Goal: Check status: Check status

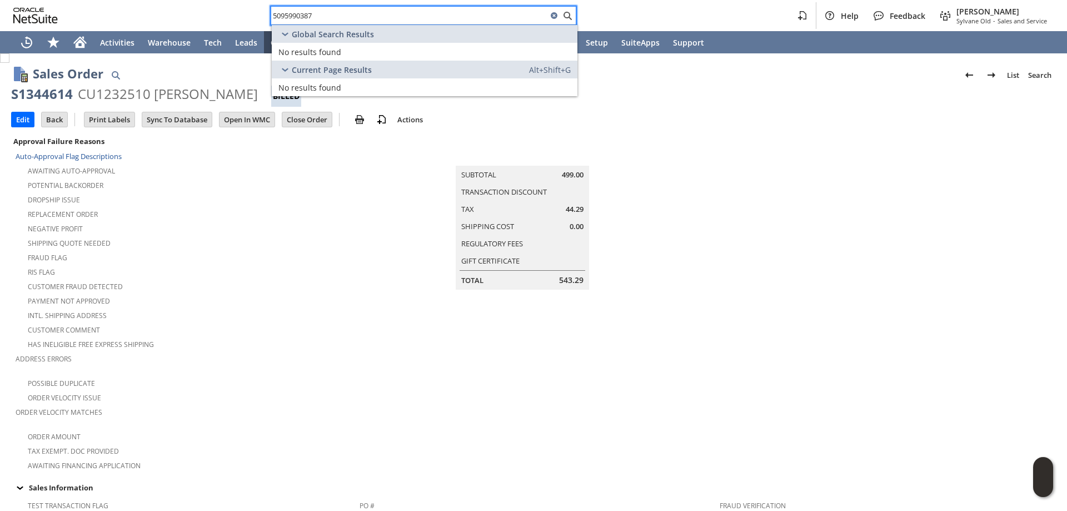
click at [171, 0] on html "5095990387 Help Feedback Mark Neri Sylvane Old - Sales and Service Activities W…" at bounding box center [533, 255] width 1067 height 511
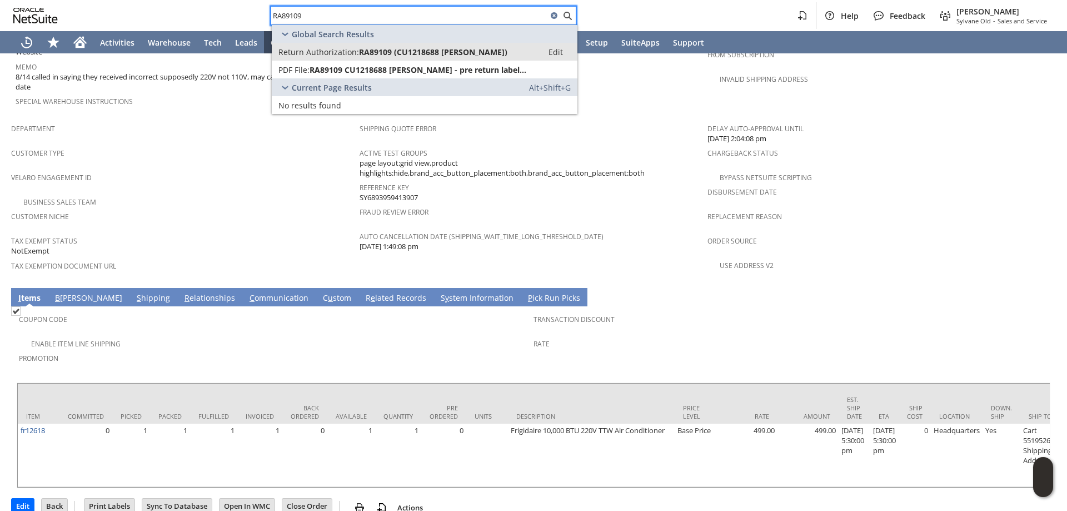
type input "RA89109"
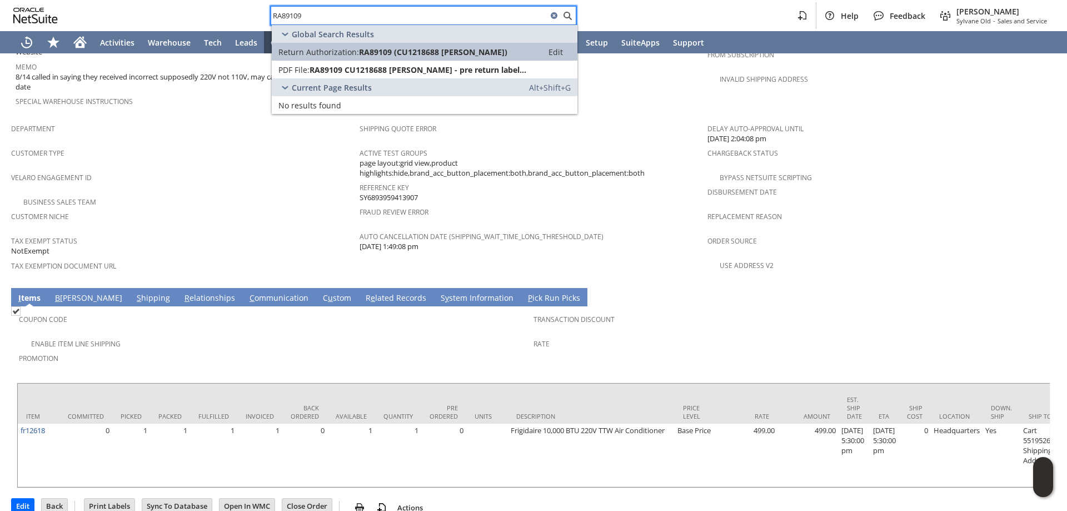
click at [436, 47] on span "RA89109 (CU1218688 Shannon Bendall)" at bounding box center [433, 52] width 148 height 11
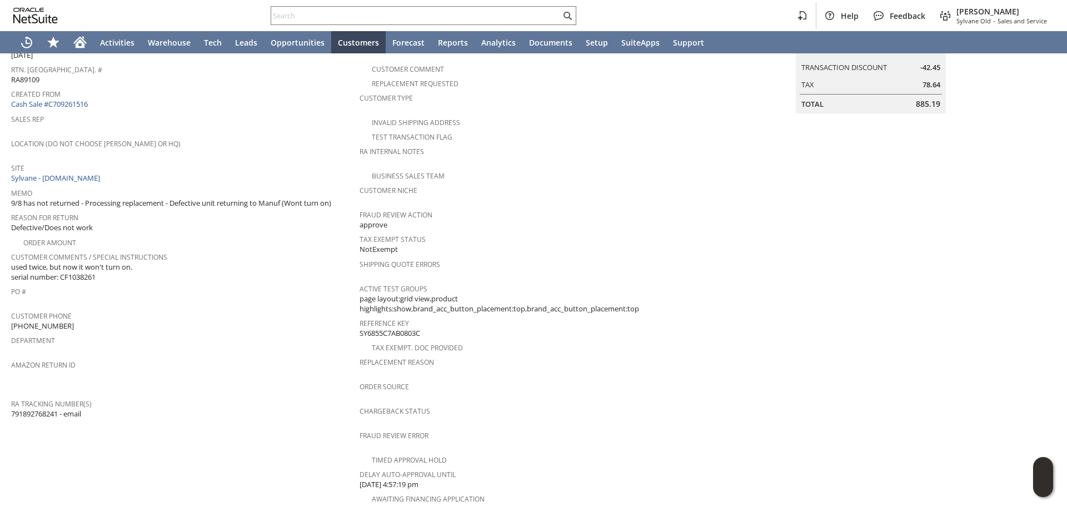
scroll to position [118, 0]
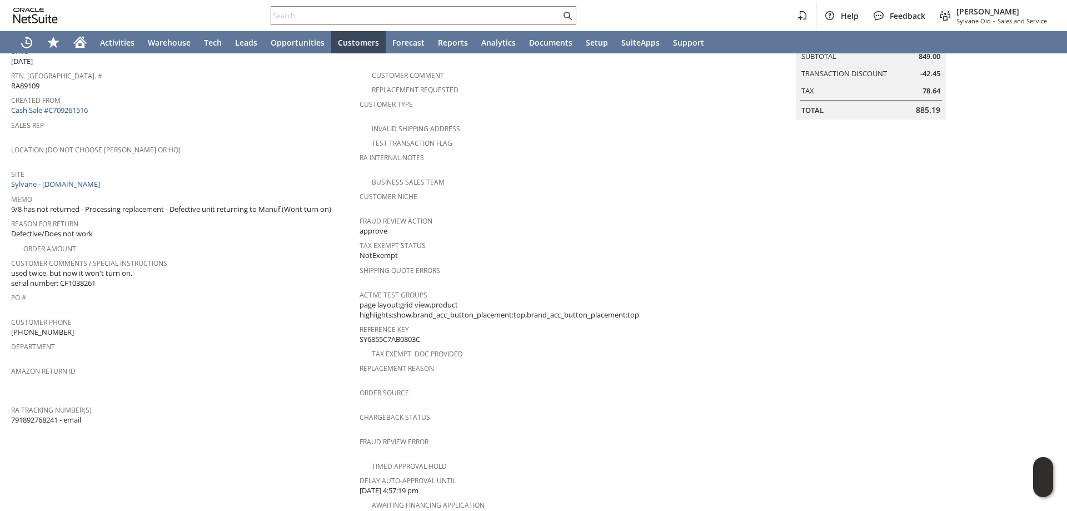
drag, startPoint x: 60, startPoint y: 411, endPoint x: 12, endPoint y: 409, distance: 48.4
click at [12, 415] on span "791892768241 - email" at bounding box center [46, 420] width 70 height 11
copy span "791892768241"
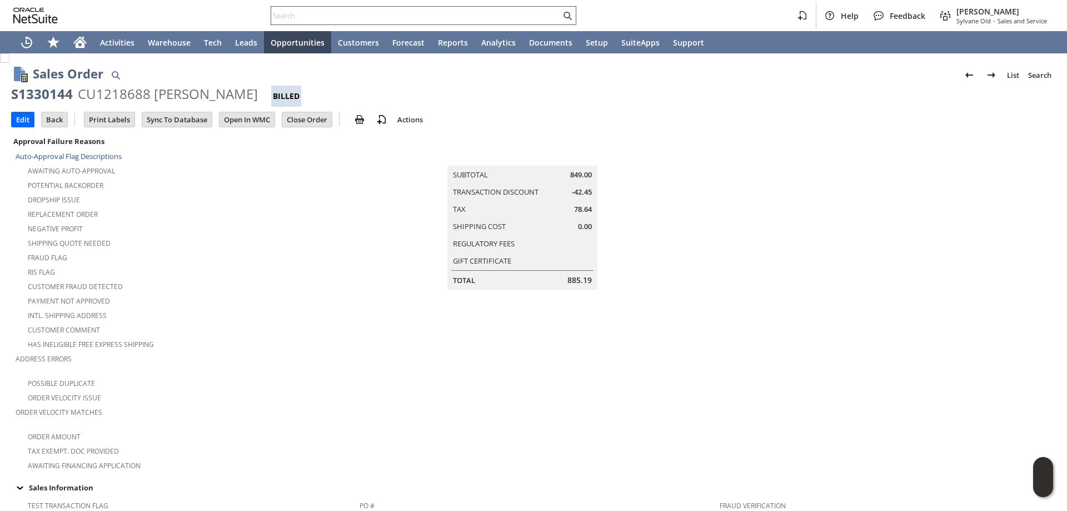
click at [493, 9] on input "text" at bounding box center [416, 15] width 290 height 13
paste input "2282630333"
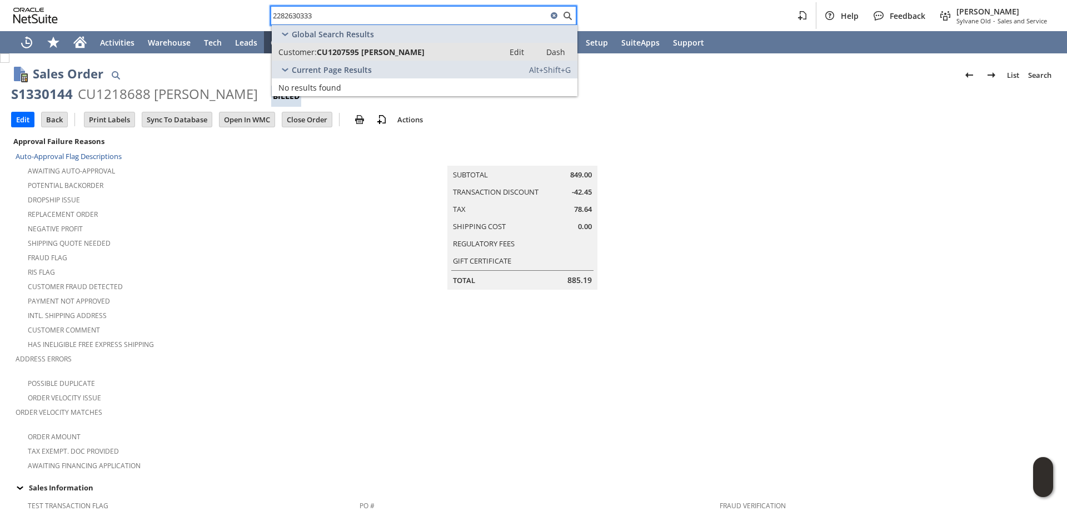
type input "2282630333"
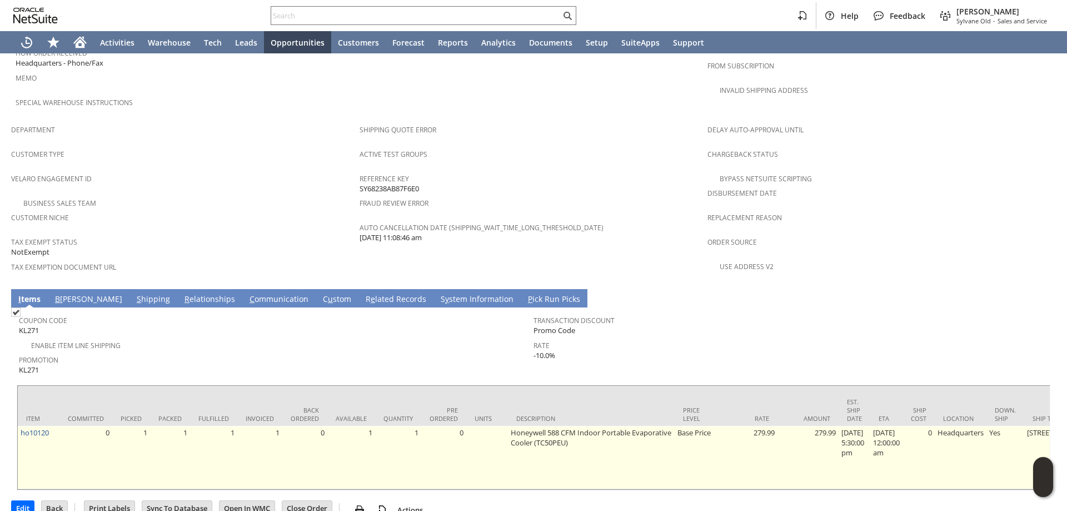
scroll to position [641, 0]
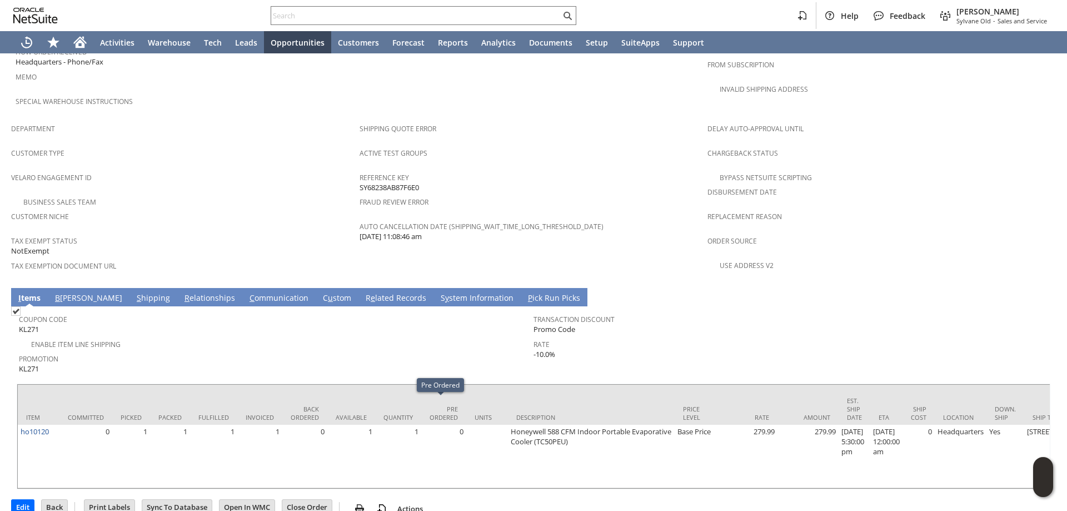
click at [422, 351] on span "Promotion" at bounding box center [273, 357] width 509 height 13
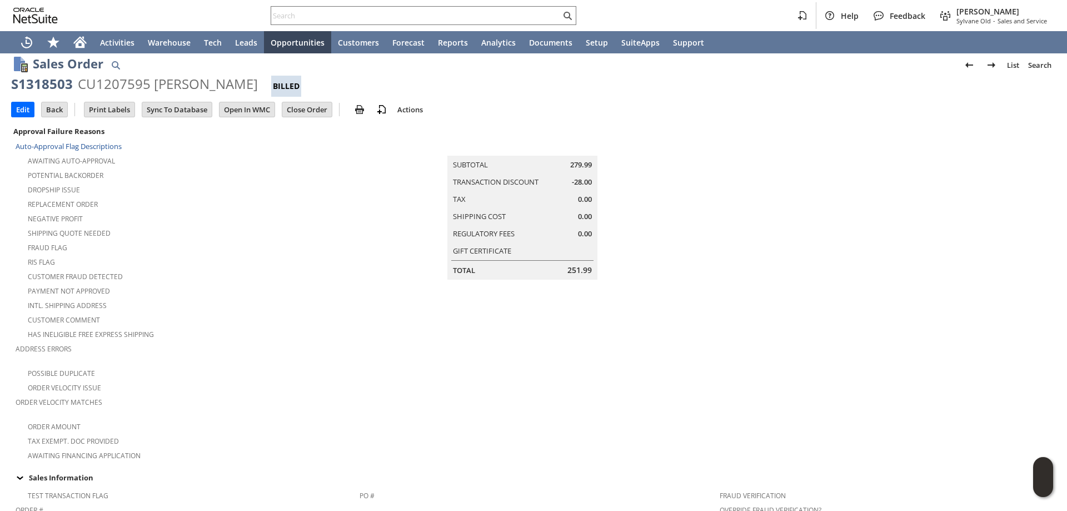
scroll to position [0, 0]
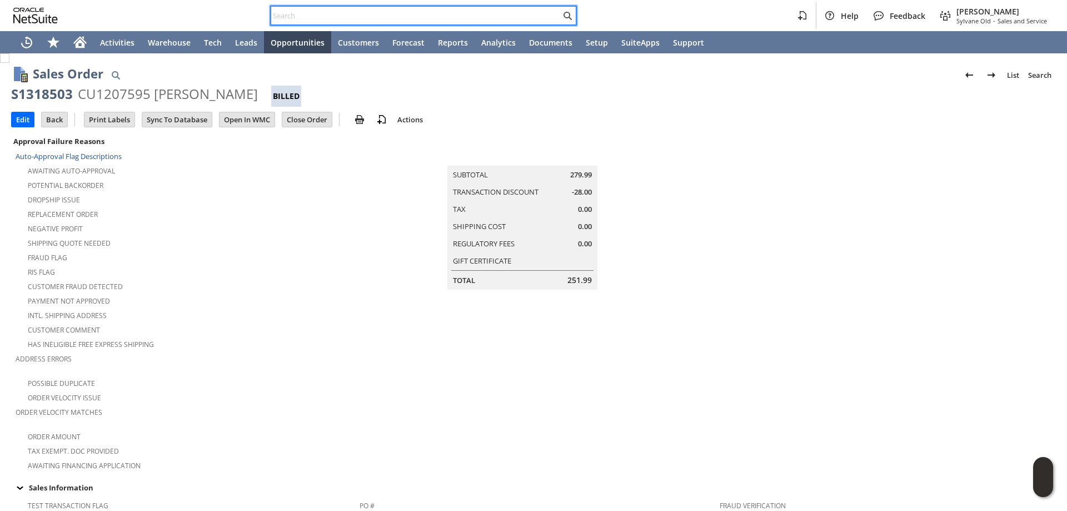
click at [488, 18] on input "text" at bounding box center [416, 15] width 290 height 13
paste input "6463778595"
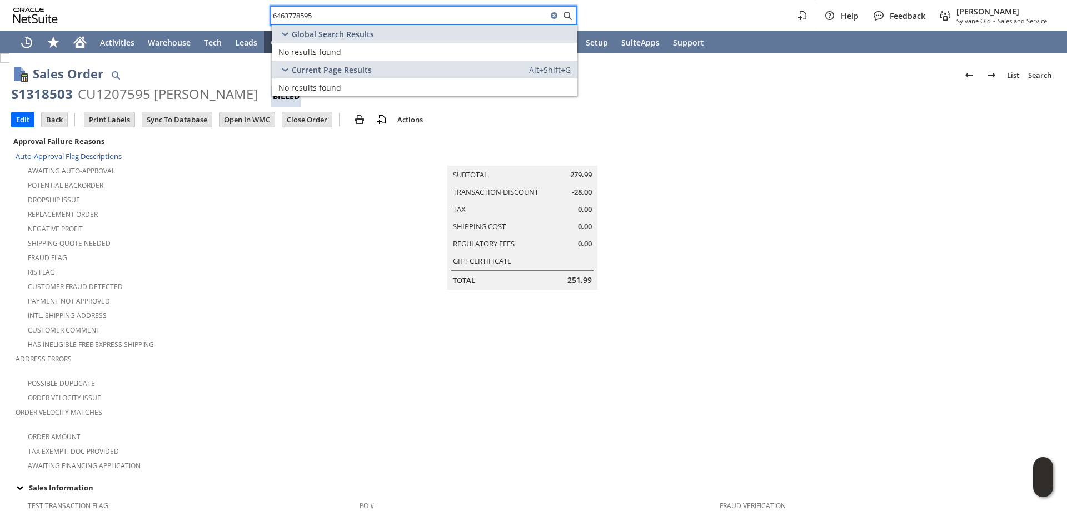
type input "6463778595"
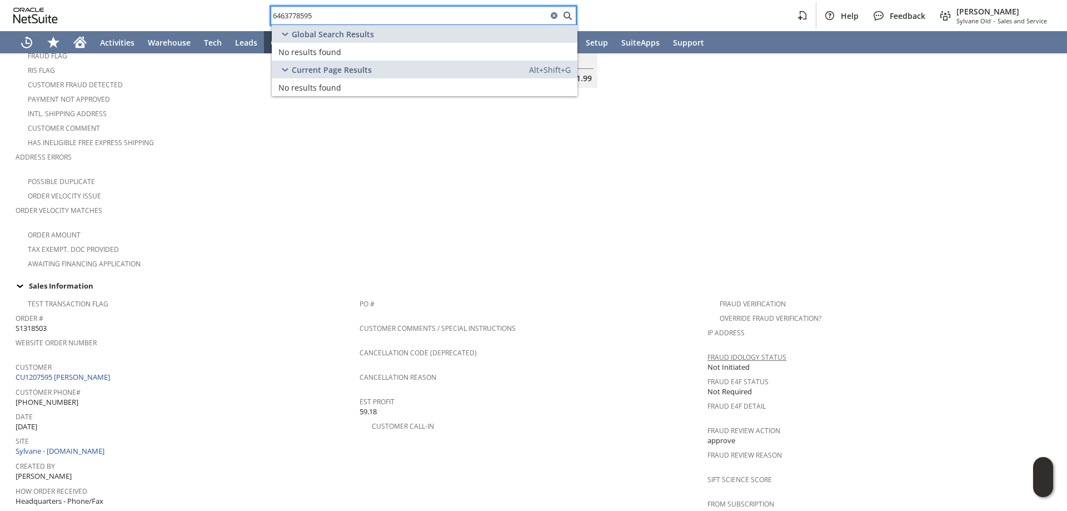
scroll to position [141, 0]
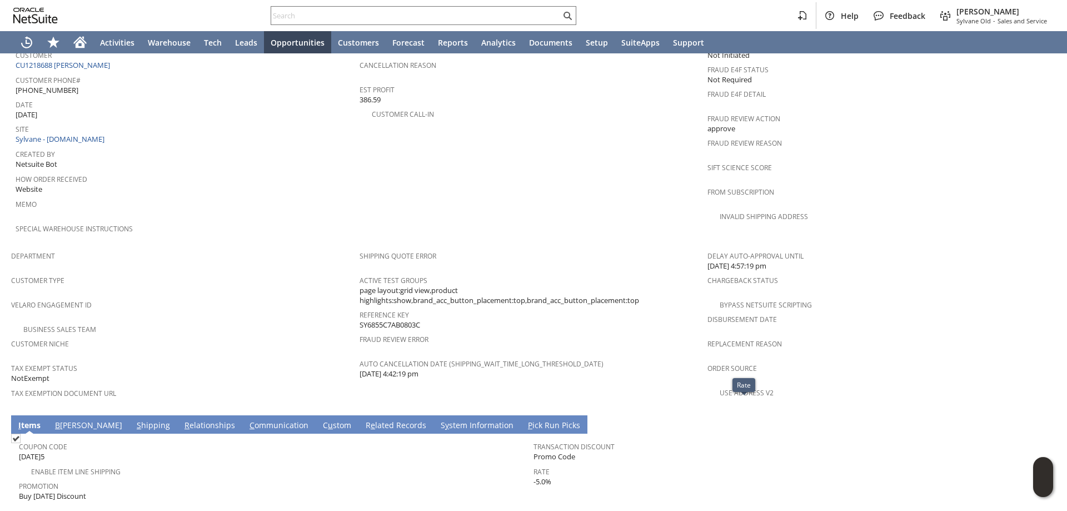
scroll to position [474, 0]
